Goal: Task Accomplishment & Management: Complete application form

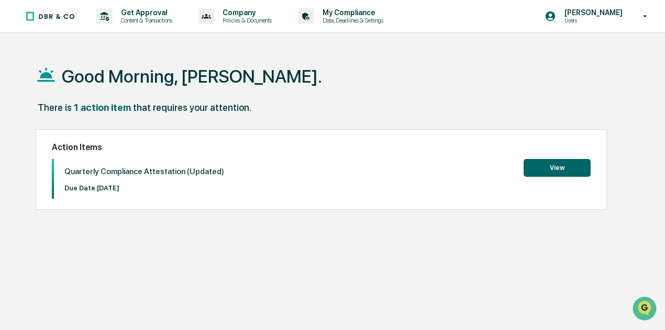
click at [579, 170] on button "View" at bounding box center [557, 168] width 67 height 18
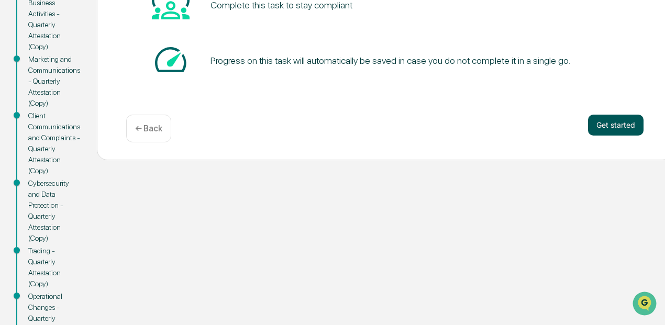
click at [623, 126] on button "Get started" at bounding box center [616, 125] width 56 height 21
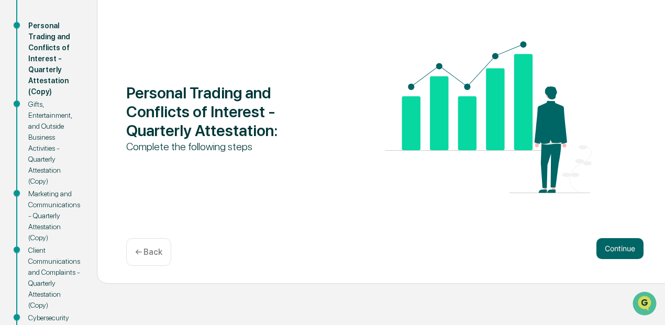
scroll to position [115, 0]
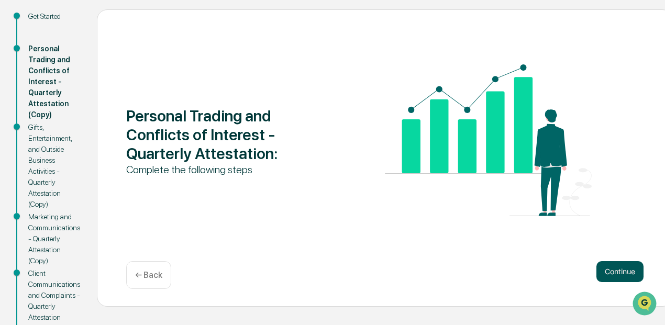
click at [608, 267] on button "Continue" at bounding box center [619, 271] width 47 height 21
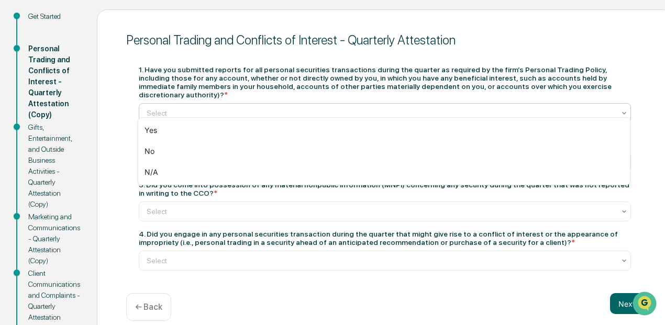
click at [330, 112] on div "Select" at bounding box center [380, 113] width 479 height 15
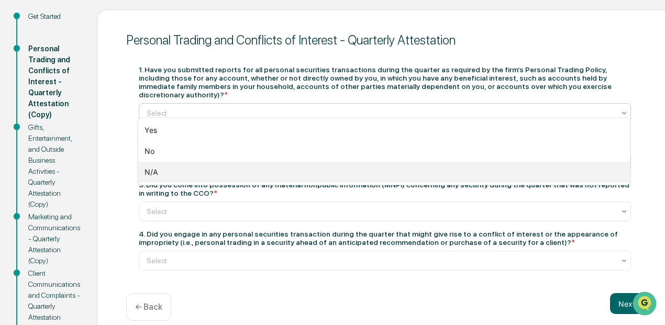
click at [319, 169] on div "N/A" at bounding box center [384, 172] width 492 height 21
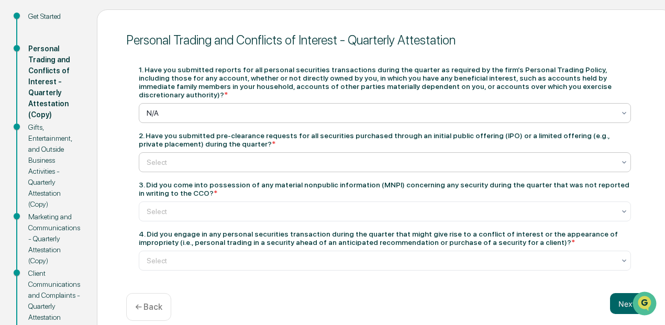
click at [316, 157] on div at bounding box center [381, 162] width 468 height 10
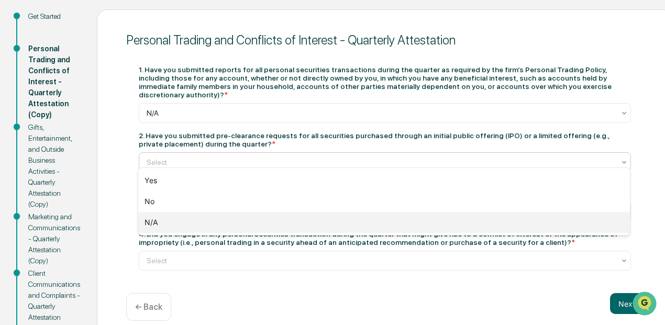
click at [301, 227] on div "N/A" at bounding box center [384, 222] width 492 height 21
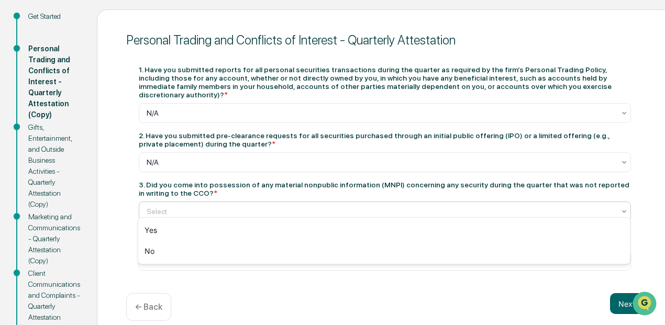
click at [295, 204] on div "Select" at bounding box center [380, 211] width 479 height 15
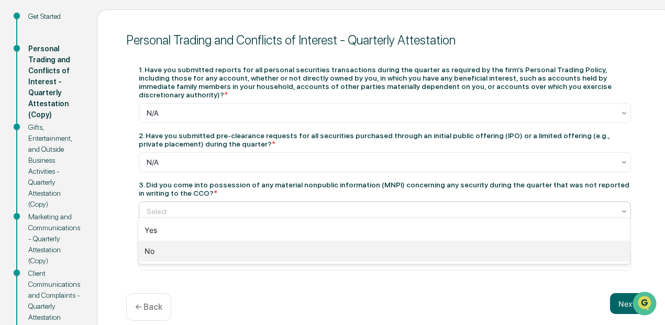
click at [275, 245] on div "No" at bounding box center [384, 251] width 492 height 21
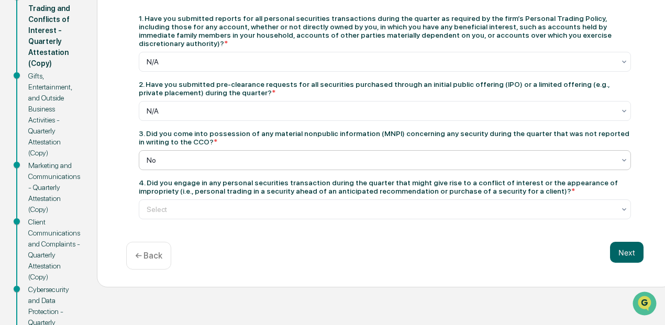
scroll to position [168, 0]
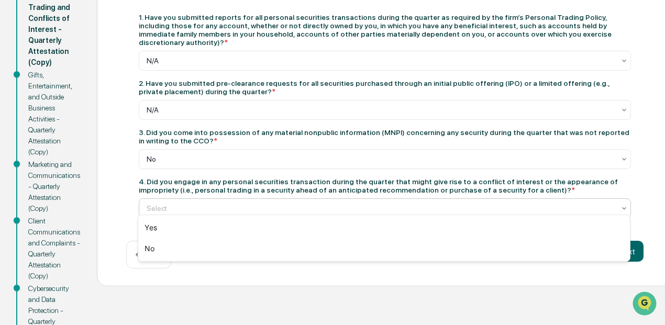
click at [283, 198] on div "Select" at bounding box center [385, 208] width 492 height 20
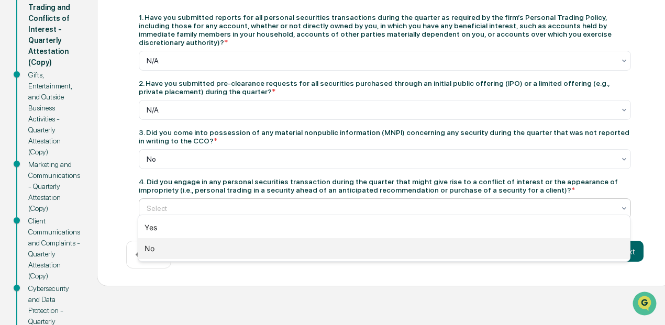
click at [251, 246] on div "No" at bounding box center [384, 248] width 492 height 21
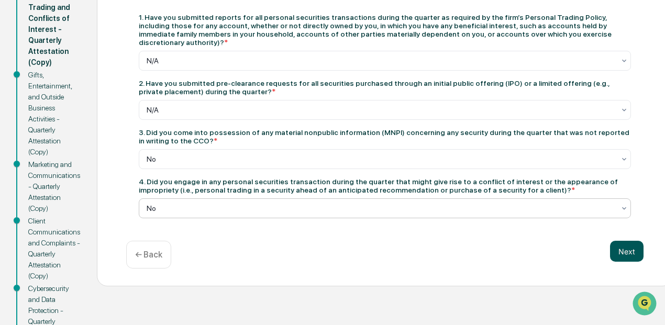
click at [637, 246] on button "Next" at bounding box center [627, 251] width 34 height 21
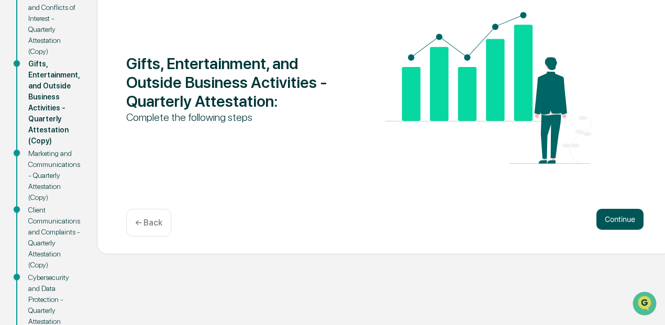
click at [609, 218] on button "Continue" at bounding box center [619, 219] width 47 height 21
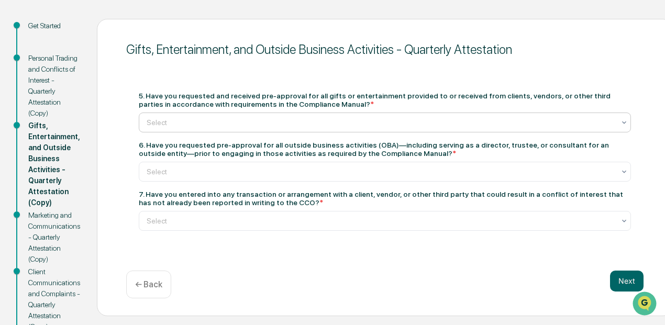
scroll to position [115, 0]
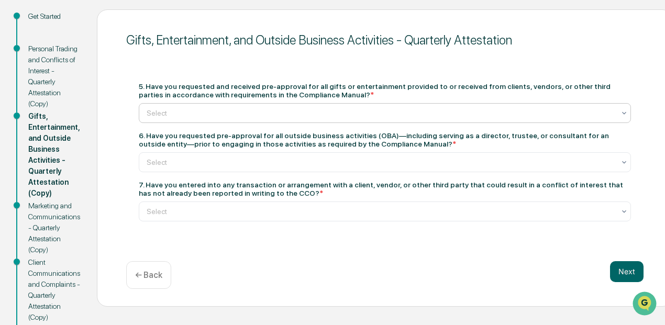
click at [366, 114] on div at bounding box center [381, 113] width 468 height 10
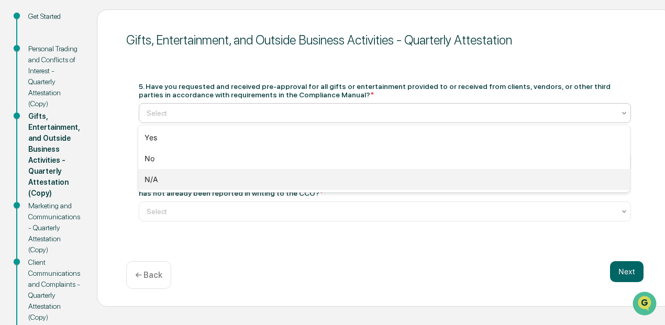
click at [274, 175] on div "N/A" at bounding box center [384, 179] width 492 height 21
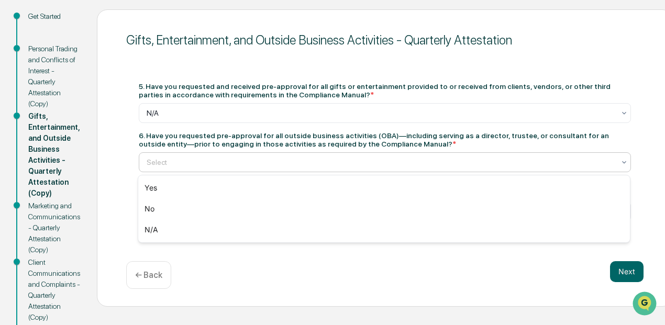
click at [276, 162] on div at bounding box center [381, 162] width 468 height 10
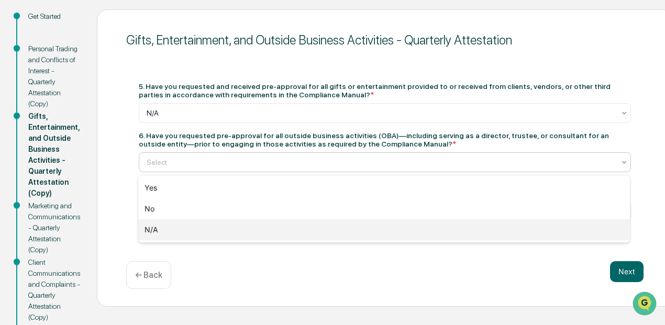
click at [257, 226] on div "N/A" at bounding box center [384, 229] width 492 height 21
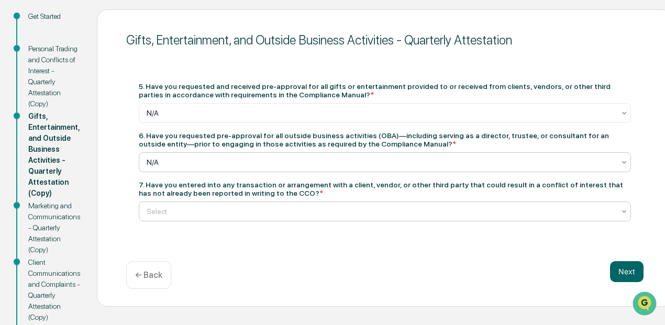
click at [261, 207] on div at bounding box center [381, 211] width 468 height 10
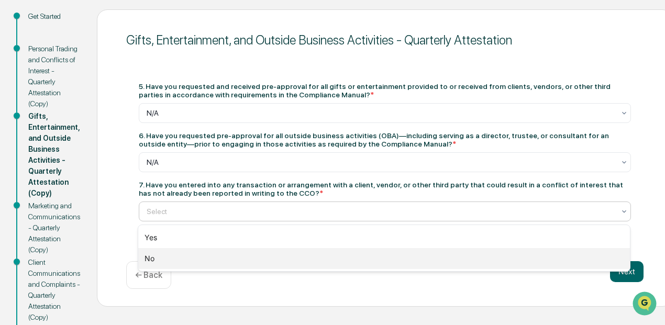
click at [243, 256] on div "No" at bounding box center [384, 258] width 492 height 21
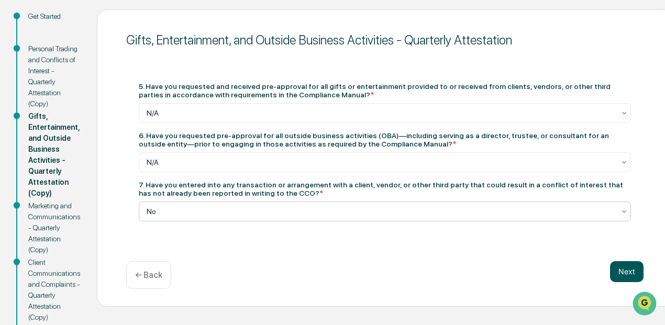
click at [624, 273] on button "Next" at bounding box center [627, 271] width 34 height 21
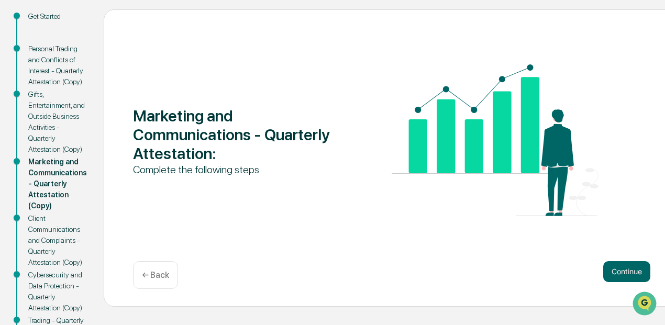
click at [615, 260] on div "Marketing and Communications - Quarterly Attestation : Complete the following s…" at bounding box center [392, 157] width 576 height 297
click at [615, 271] on button "Continue" at bounding box center [626, 271] width 47 height 21
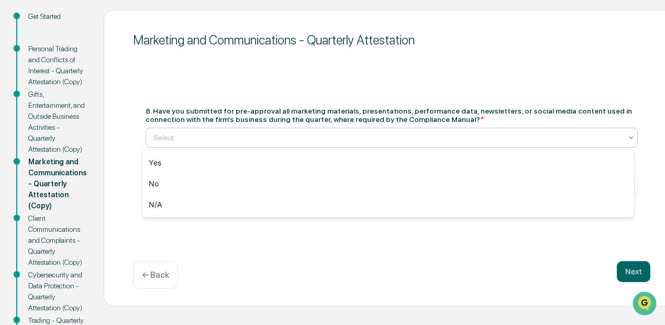
click at [343, 134] on div at bounding box center [387, 137] width 468 height 10
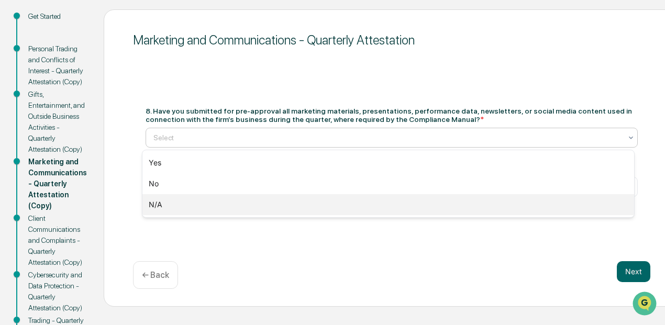
click at [260, 202] on div "N/A" at bounding box center [388, 204] width 492 height 21
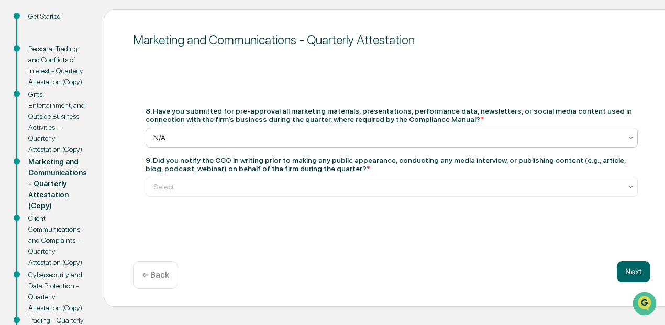
click at [270, 173] on div "9. Did you notify the CCO in writing prior to making any public appearance, con…" at bounding box center [392, 176] width 492 height 41
click at [274, 183] on div at bounding box center [387, 187] width 468 height 10
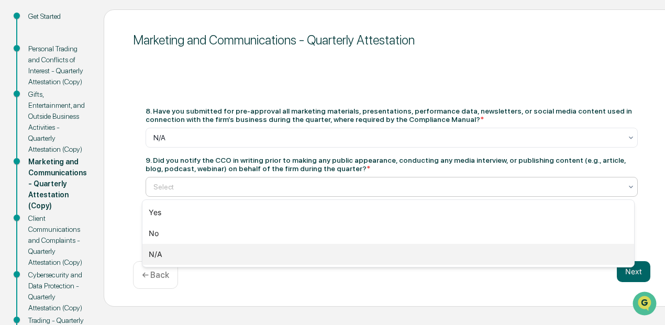
click at [245, 252] on div "N/A" at bounding box center [388, 254] width 492 height 21
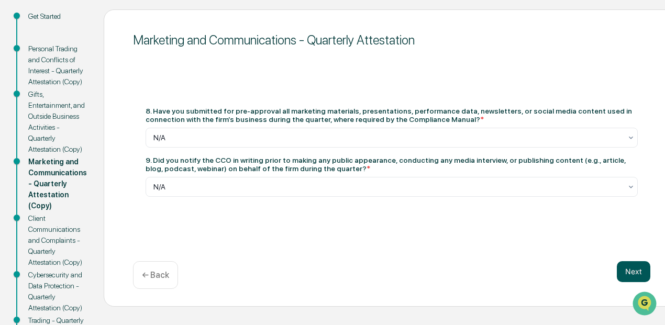
click at [626, 271] on button "Next" at bounding box center [634, 271] width 34 height 21
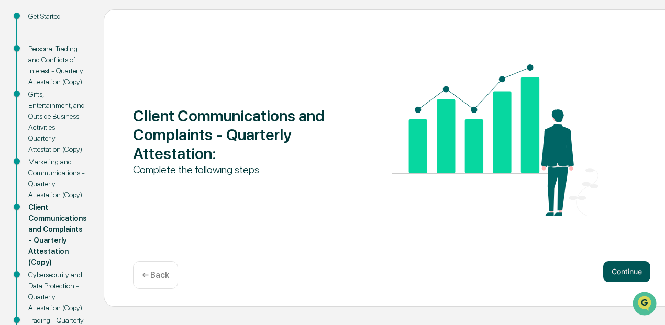
click at [621, 270] on button "Continue" at bounding box center [626, 271] width 47 height 21
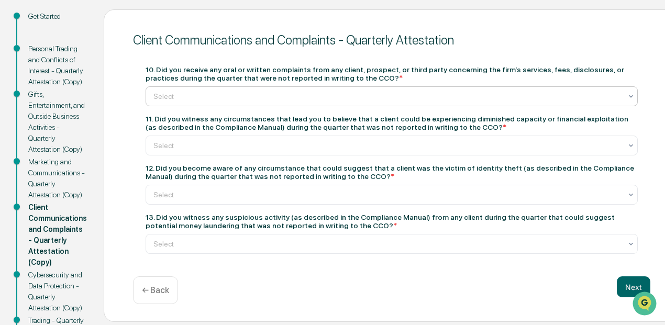
click at [325, 97] on div at bounding box center [387, 96] width 468 height 10
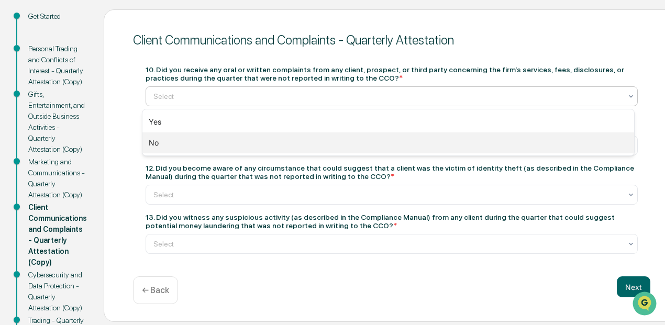
click at [254, 140] on div "No" at bounding box center [388, 142] width 492 height 21
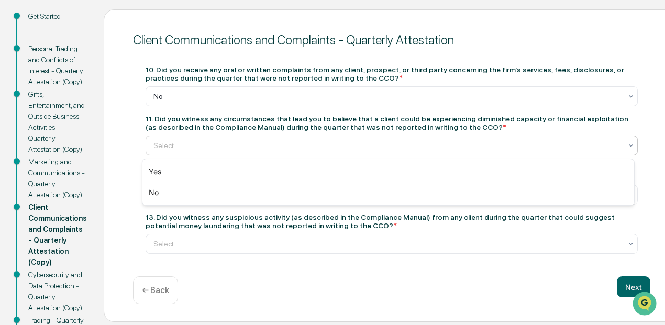
click at [254, 146] on div at bounding box center [387, 145] width 468 height 10
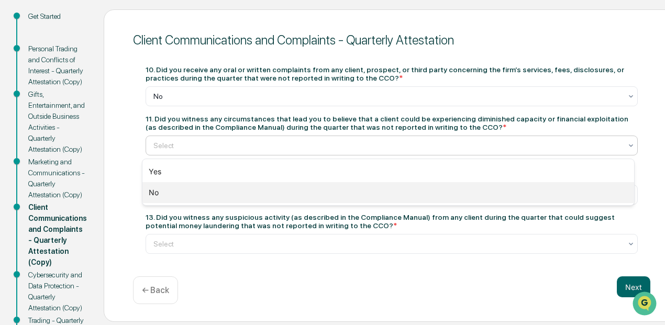
click at [216, 190] on div "No" at bounding box center [388, 192] width 492 height 21
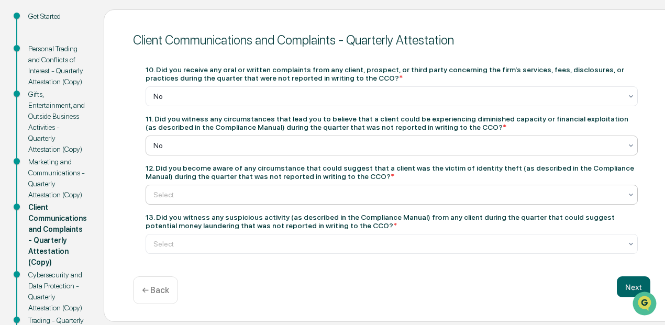
click at [219, 200] on div at bounding box center [387, 195] width 468 height 10
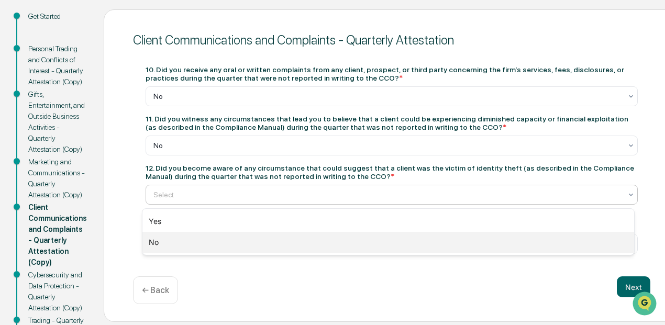
click at [213, 240] on div "No" at bounding box center [388, 242] width 492 height 21
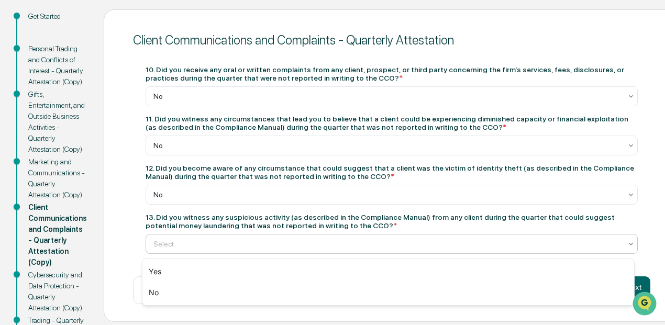
click at [217, 247] on div at bounding box center [387, 244] width 468 height 10
click at [222, 205] on div "No" at bounding box center [392, 195] width 492 height 20
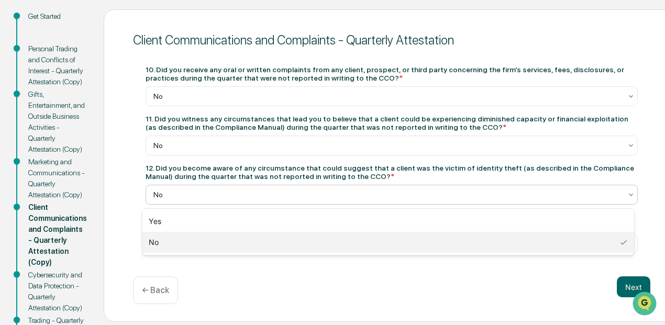
click at [224, 237] on div "No" at bounding box center [388, 242] width 492 height 21
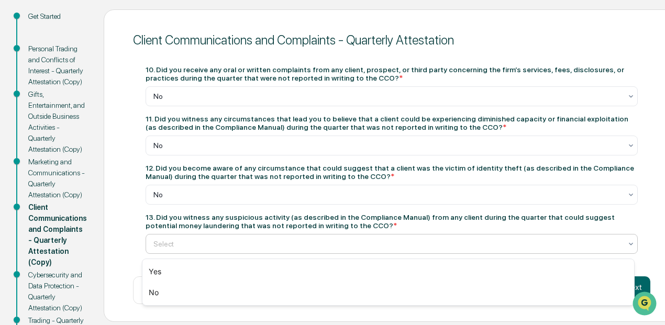
click at [222, 239] on div "Select" at bounding box center [387, 244] width 479 height 15
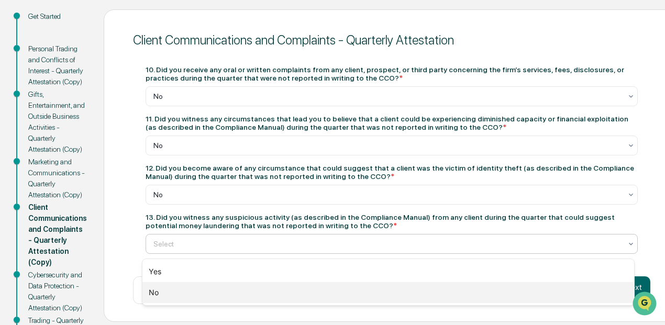
drag, startPoint x: 187, startPoint y: 296, endPoint x: 306, endPoint y: 299, distance: 118.9
click at [187, 296] on div "No" at bounding box center [388, 292] width 492 height 21
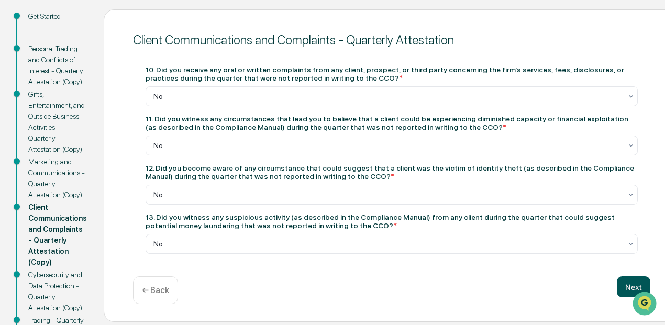
click at [617, 289] on button "Next" at bounding box center [634, 286] width 34 height 21
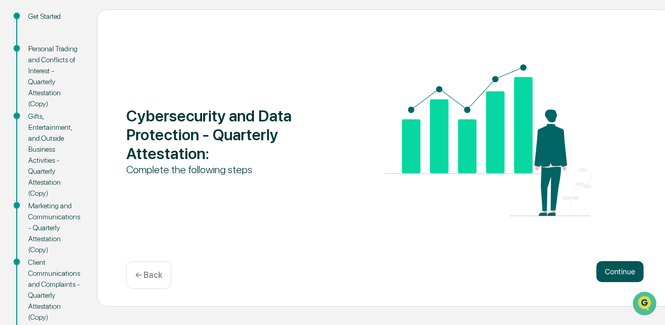
click at [614, 278] on button "Continue" at bounding box center [619, 271] width 47 height 21
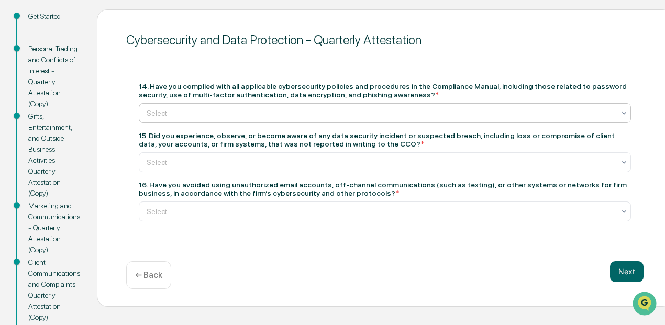
click at [269, 114] on div at bounding box center [381, 113] width 468 height 10
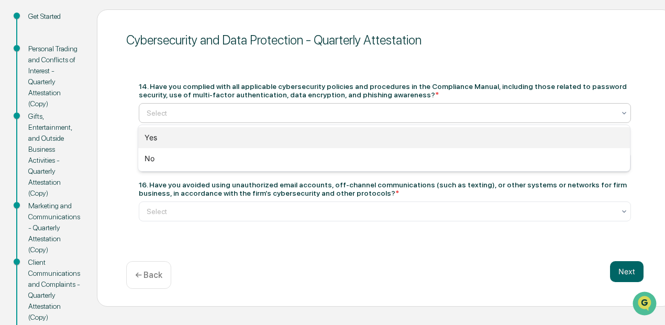
click at [249, 135] on div "Yes" at bounding box center [384, 137] width 492 height 21
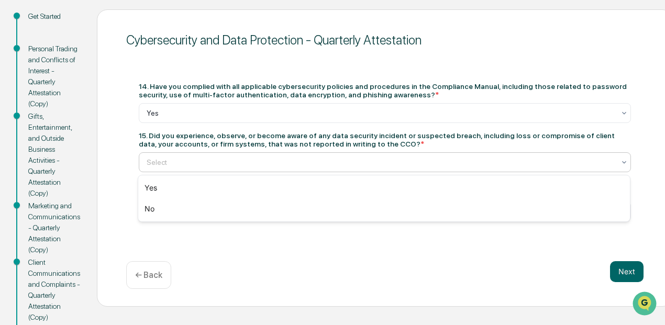
click at [248, 161] on div at bounding box center [381, 162] width 468 height 10
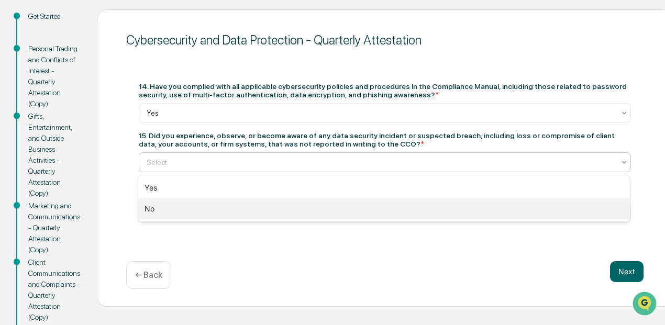
click at [232, 210] on div "No" at bounding box center [384, 208] width 492 height 21
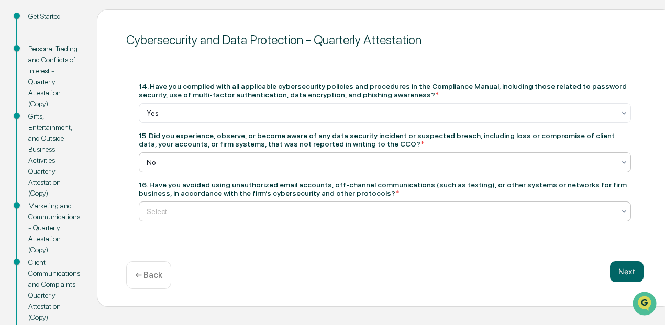
click at [235, 208] on div at bounding box center [381, 211] width 468 height 10
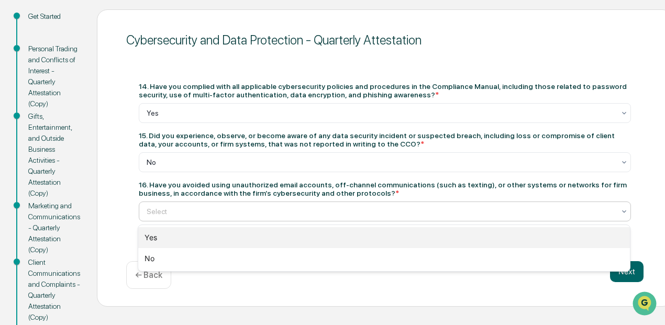
click at [171, 237] on div "Yes" at bounding box center [384, 237] width 492 height 21
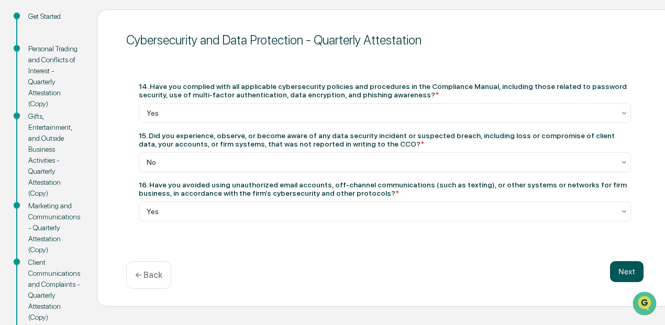
click at [633, 270] on button "Next" at bounding box center [627, 271] width 34 height 21
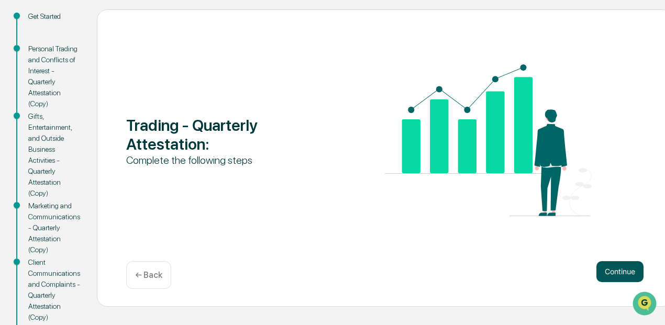
click at [630, 266] on button "Continue" at bounding box center [619, 271] width 47 height 21
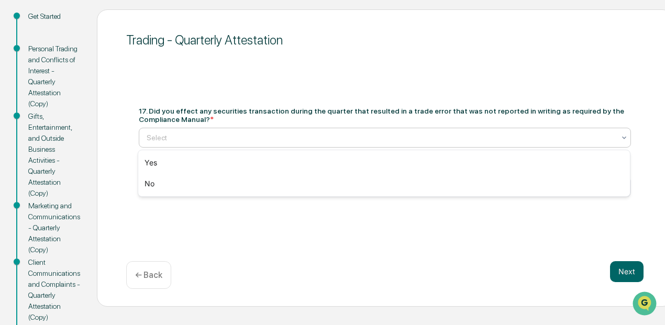
click at [253, 136] on div at bounding box center [381, 137] width 468 height 10
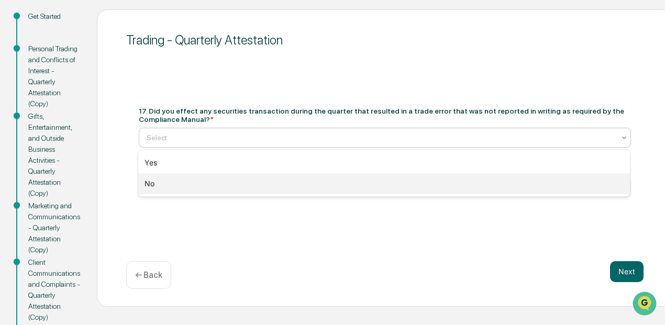
click at [196, 178] on div "No" at bounding box center [384, 183] width 492 height 21
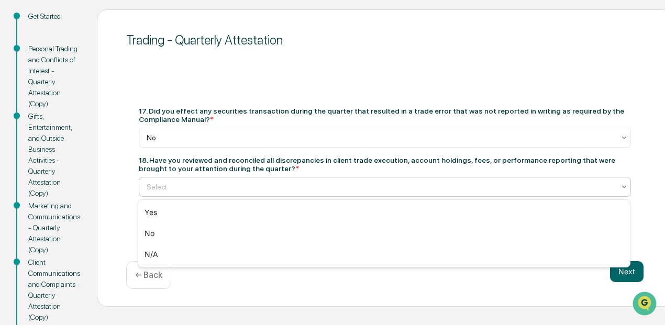
click at [196, 178] on div "Select" at bounding box center [385, 187] width 492 height 20
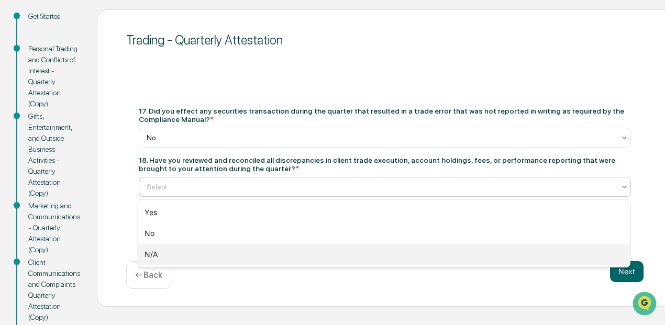
click at [166, 255] on div "N/A" at bounding box center [384, 254] width 492 height 21
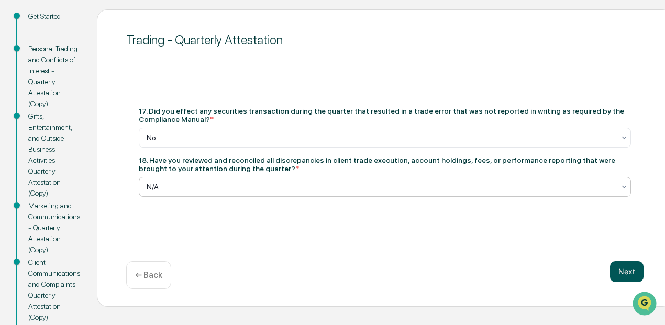
click at [614, 267] on button "Next" at bounding box center [627, 271] width 34 height 21
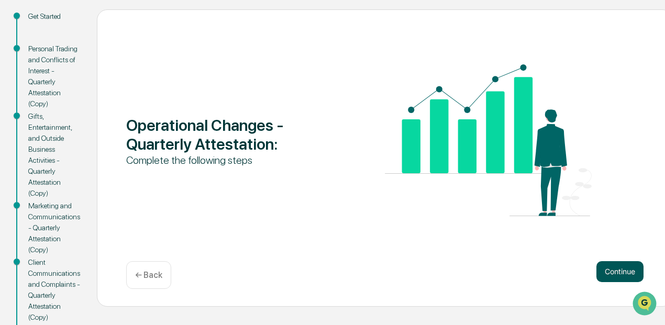
click at [617, 264] on button "Continue" at bounding box center [619, 271] width 47 height 21
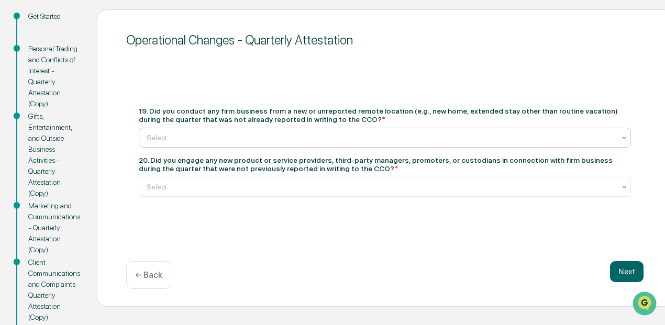
click at [237, 133] on div at bounding box center [381, 137] width 468 height 10
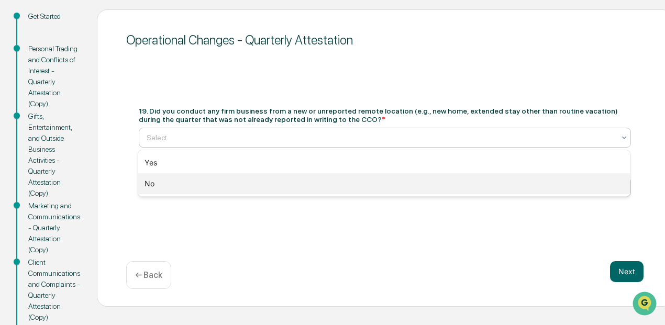
click at [213, 180] on div "No" at bounding box center [384, 183] width 492 height 21
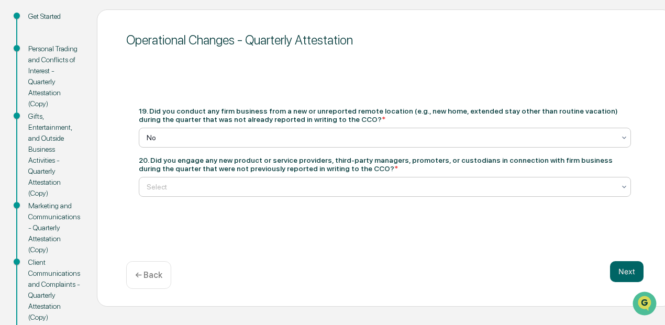
click at [213, 180] on div "Select" at bounding box center [380, 187] width 479 height 15
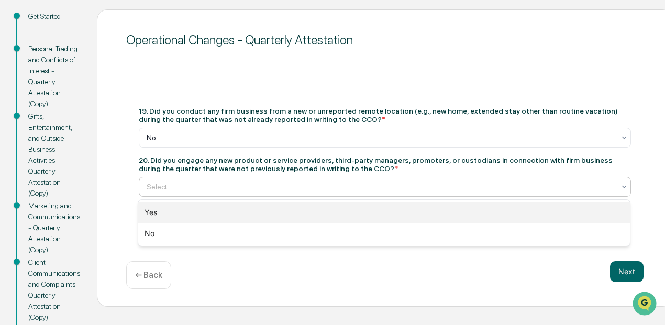
click at [159, 213] on div "Yes" at bounding box center [384, 212] width 492 height 21
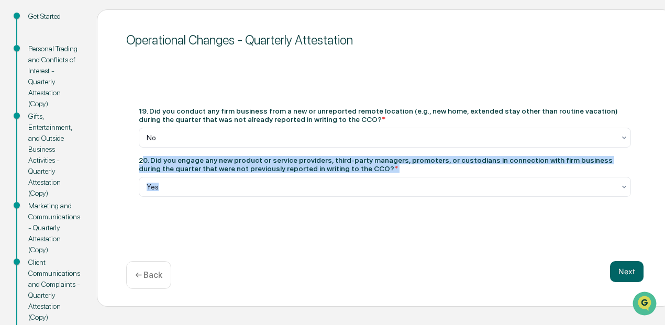
drag, startPoint x: 141, startPoint y: 163, endPoint x: 294, endPoint y: 176, distance: 153.5
click at [293, 176] on div "20. Did you engage any new product or service providers, third-party managers, …" at bounding box center [385, 176] width 492 height 41
click at [322, 172] on div "20. Did you engage any new product or service providers, third-party managers, …" at bounding box center [385, 164] width 492 height 17
click at [317, 167] on div "20. Did you engage any new product or service providers, third-party managers, …" at bounding box center [385, 164] width 492 height 17
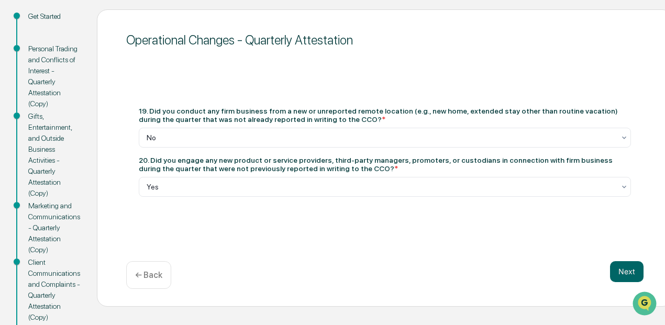
drag, startPoint x: 322, startPoint y: 168, endPoint x: 135, endPoint y: 157, distance: 187.3
click at [135, 157] on div "19. Did you conduct any firm business from a new or unreported remote location …" at bounding box center [384, 151] width 517 height 115
copy div "20. Did you engage any new product or service providers, third-party managers, …"
click at [617, 272] on button "Next" at bounding box center [627, 271] width 34 height 21
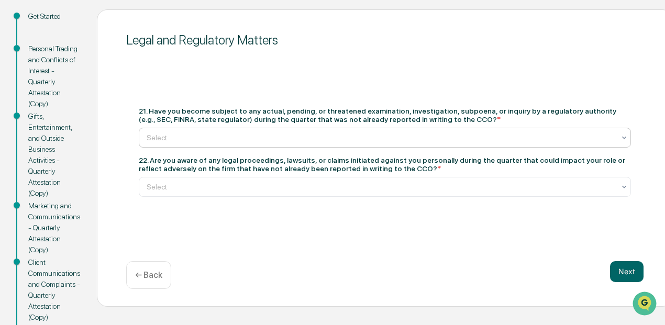
click at [232, 142] on div at bounding box center [381, 137] width 468 height 10
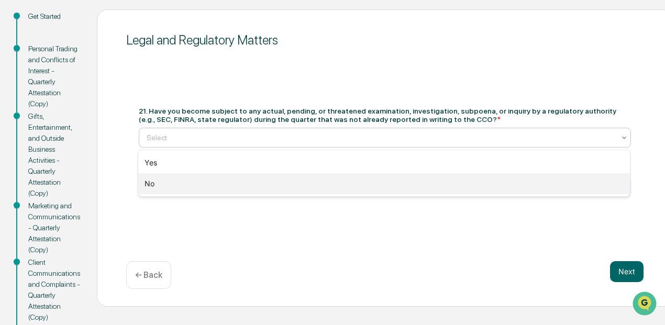
click at [205, 182] on div "No" at bounding box center [384, 183] width 492 height 21
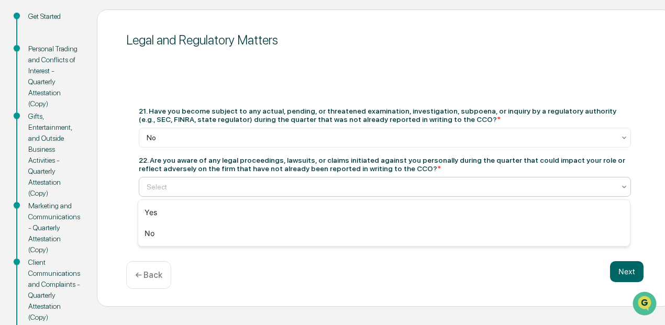
click at [206, 186] on div at bounding box center [381, 187] width 468 height 10
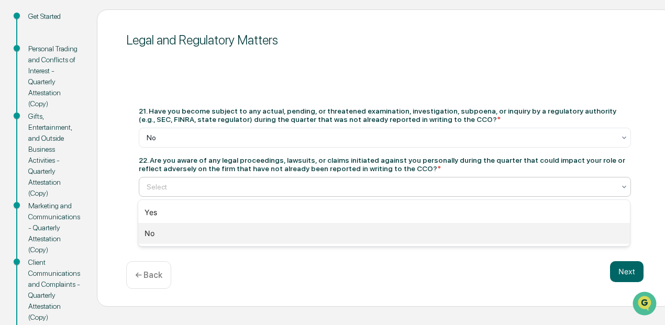
click at [169, 236] on div "No" at bounding box center [384, 233] width 492 height 21
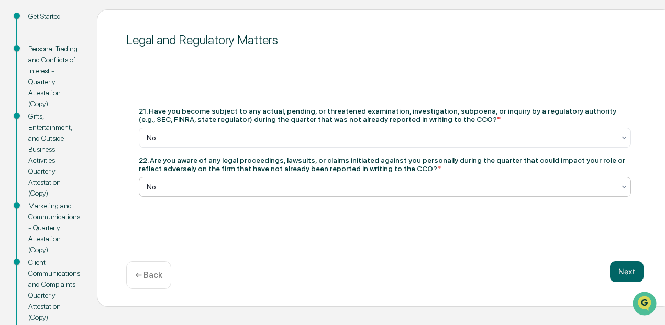
click at [609, 273] on div "Next ← Back" at bounding box center [384, 275] width 517 height 28
click at [614, 272] on button "Next" at bounding box center [627, 271] width 34 height 21
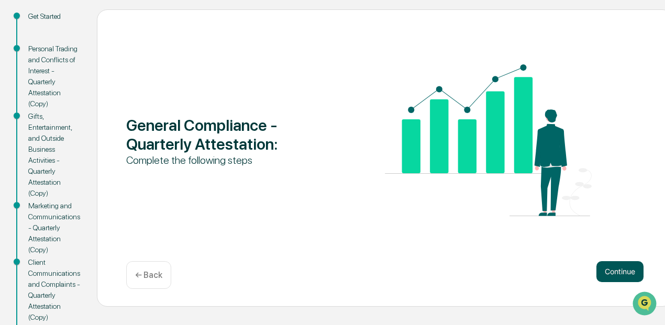
click at [623, 269] on button "Continue" at bounding box center [619, 271] width 47 height 21
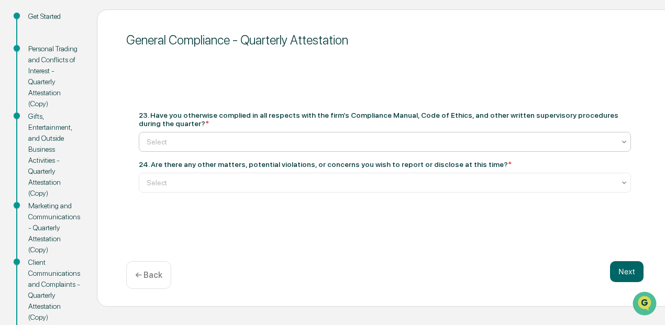
click at [253, 138] on div at bounding box center [381, 142] width 468 height 10
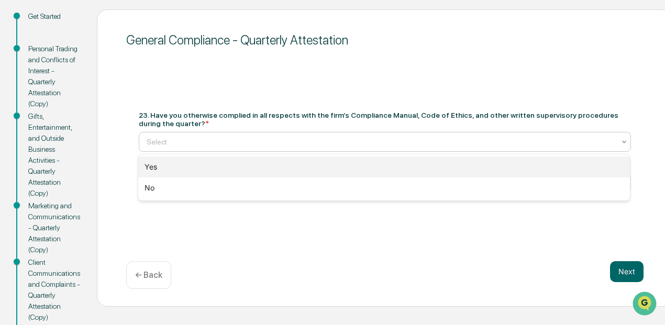
click at [226, 158] on div "Yes" at bounding box center [384, 167] width 492 height 21
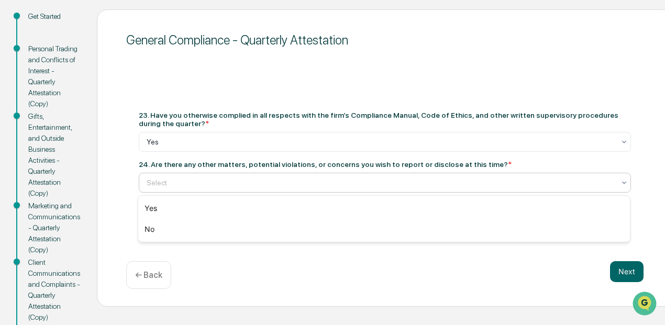
click at [217, 188] on div at bounding box center [381, 183] width 468 height 10
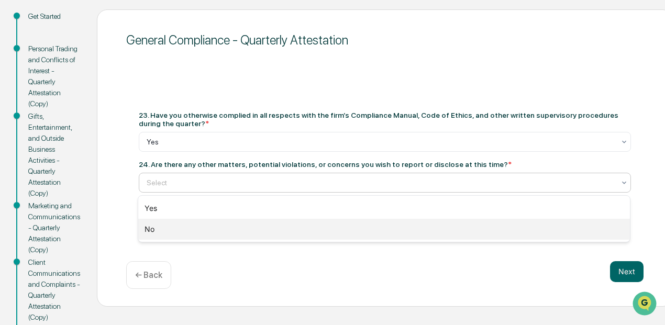
click at [178, 225] on div "No" at bounding box center [384, 229] width 492 height 21
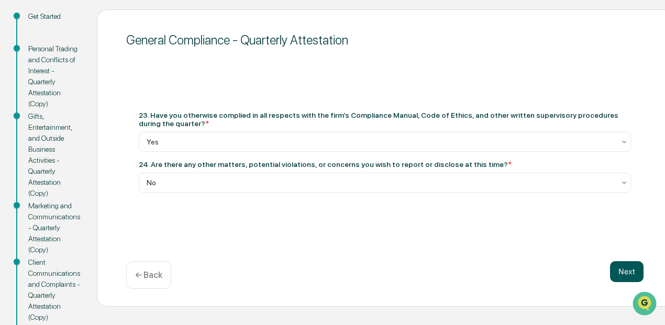
click at [639, 274] on button "Next" at bounding box center [627, 271] width 34 height 21
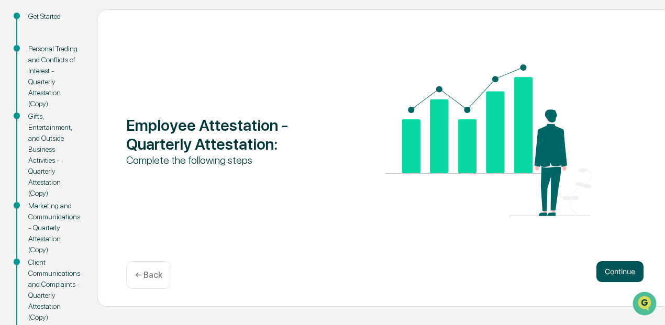
click at [624, 269] on button "Continue" at bounding box center [619, 271] width 47 height 21
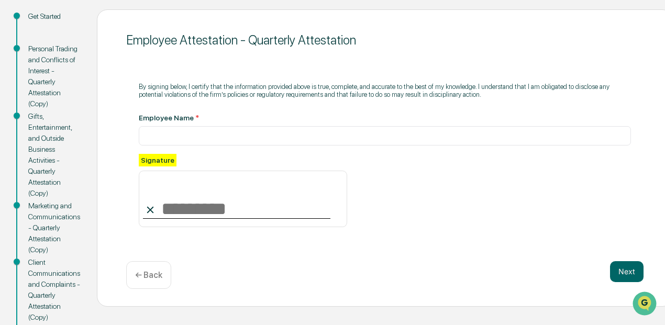
click at [168, 124] on div "Employee Name *" at bounding box center [385, 130] width 492 height 32
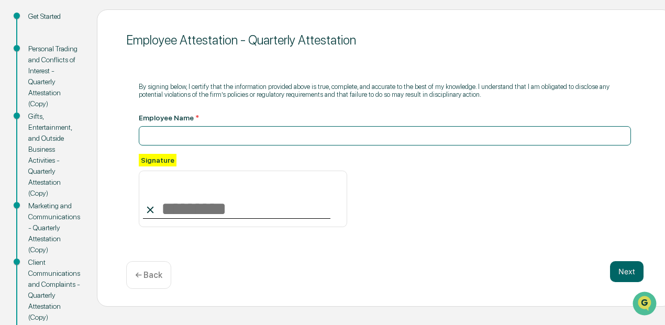
click at [176, 143] on input at bounding box center [385, 135] width 492 height 19
type input "**********"
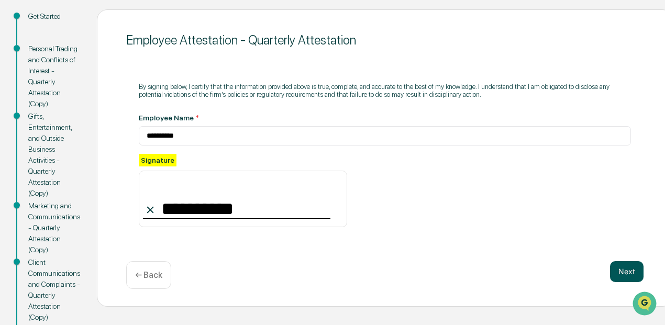
type input "**********"
click at [638, 276] on button "Next" at bounding box center [627, 271] width 34 height 21
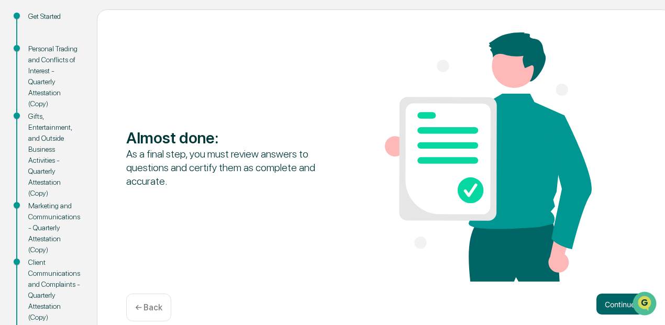
click at [623, 274] on div "Almost done : As a final step, you must review answers to questions and certify…" at bounding box center [384, 157] width 517 height 251
click at [613, 298] on button "Continue" at bounding box center [619, 304] width 47 height 21
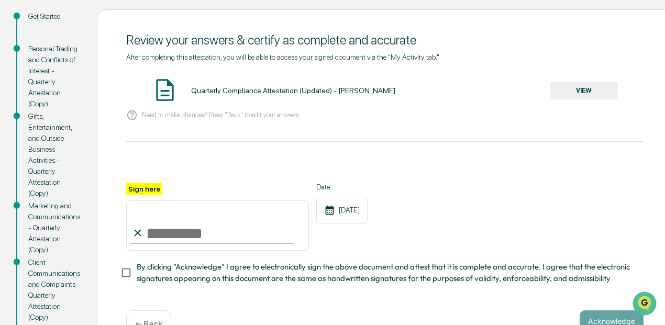
click at [184, 232] on input "Sign here" at bounding box center [217, 226] width 183 height 50
type input "**********"
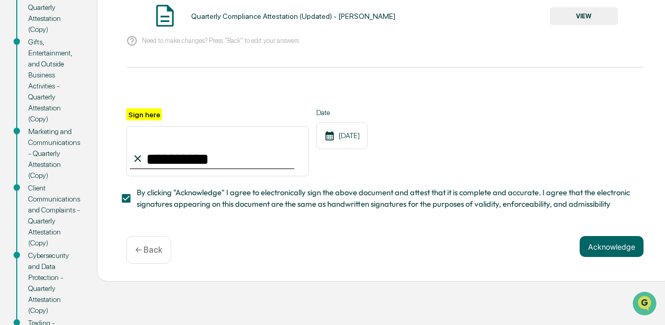
scroll to position [220, 0]
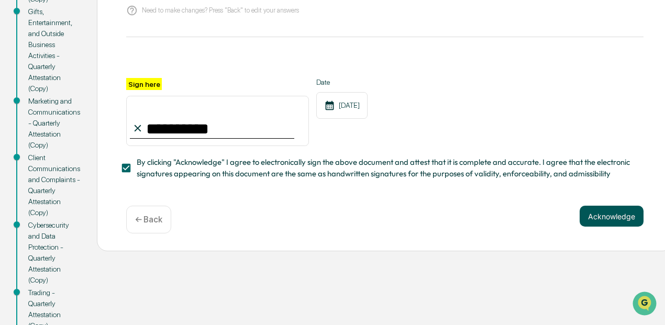
drag, startPoint x: 597, startPoint y: 207, endPoint x: 597, endPoint y: 216, distance: 9.4
click at [597, 208] on div "**********" at bounding box center [385, 78] width 576 height 347
click at [597, 216] on button "Acknowledge" at bounding box center [612, 216] width 64 height 21
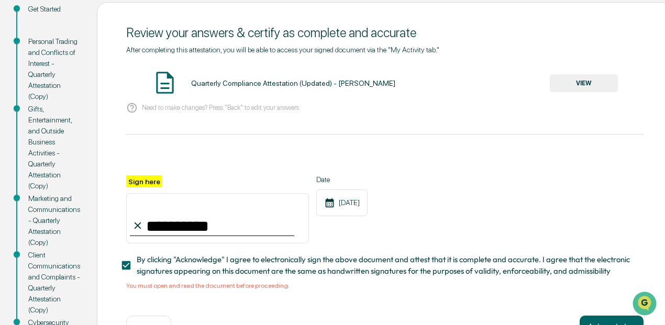
scroll to position [115, 0]
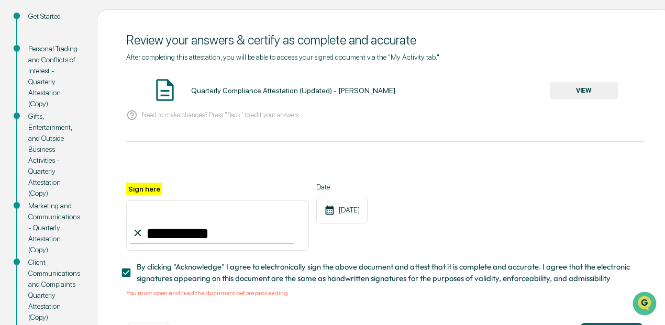
click at [569, 86] on button "VIEW" at bounding box center [584, 91] width 68 height 18
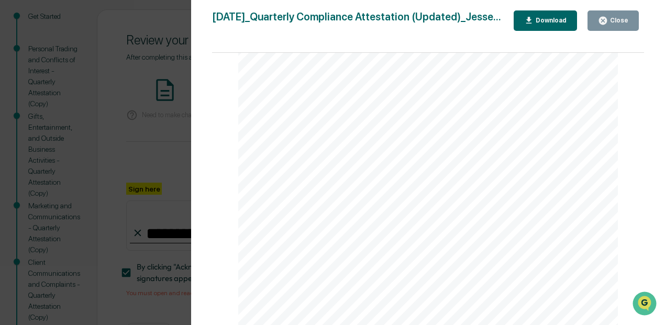
scroll to position [2020, 0]
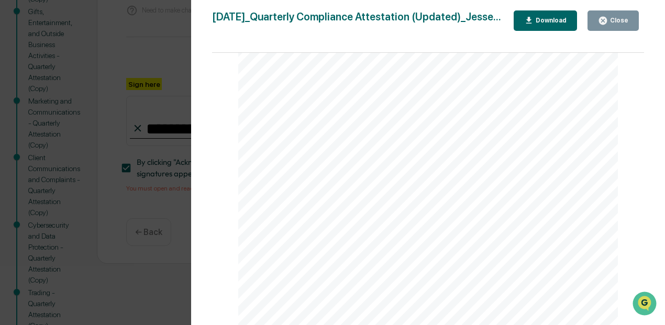
click at [613, 14] on button "Close" at bounding box center [613, 20] width 51 height 20
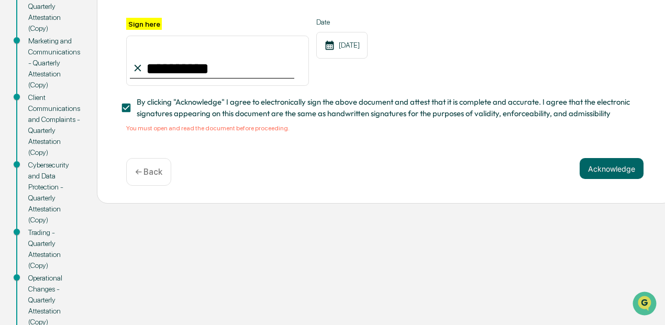
scroll to position [253, 0]
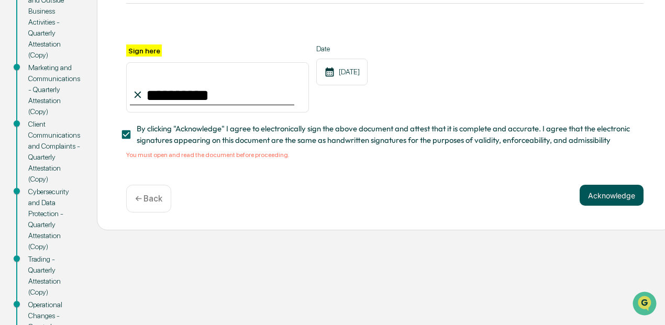
click at [611, 198] on button "Acknowledge" at bounding box center [612, 195] width 64 height 21
